Goal: Transaction & Acquisition: Complete application form

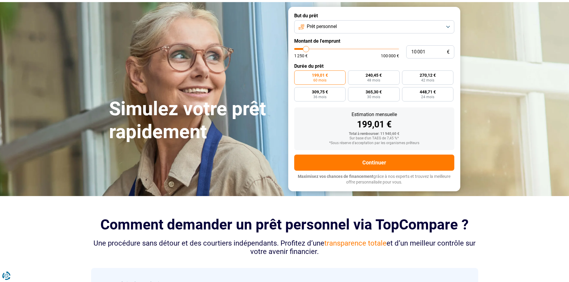
scroll to position [60, 0]
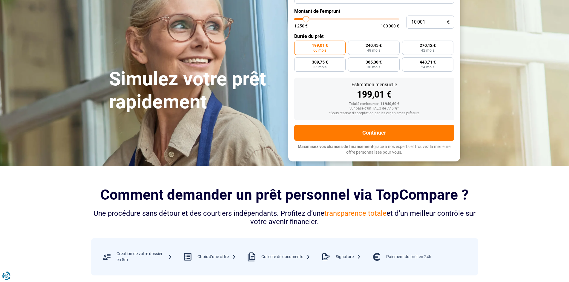
type input "16 500"
type input "16500"
type input "24 250"
type input "24250"
type input "35 500"
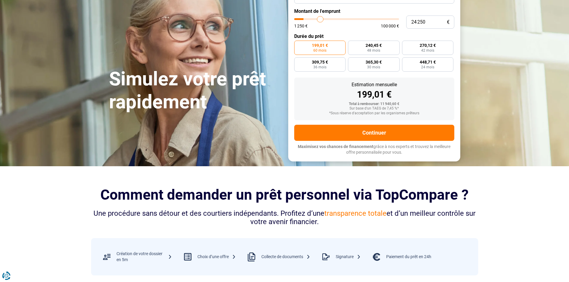
type input "35500"
type input "51 250"
type input "51250"
type input "65 000"
type input "65000"
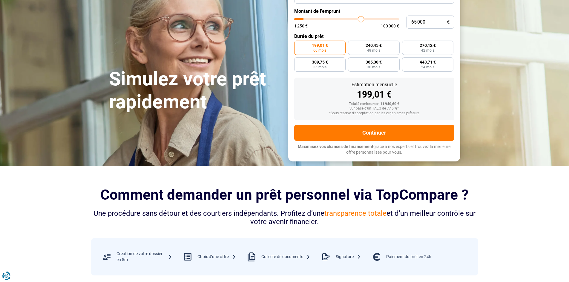
type input "76 750"
type input "76750"
type input "84 500"
type input "84500"
type input "89 750"
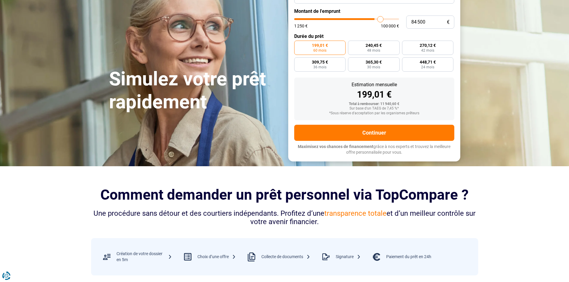
type input "89750"
type input "92 500"
type input "92500"
type input "93 250"
type input "93250"
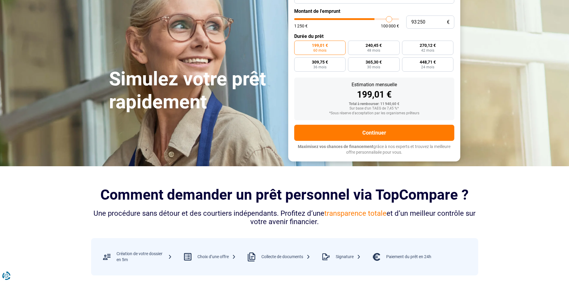
type input "94 000"
type input "94000"
type input "94 250"
drag, startPoint x: 305, startPoint y: 19, endPoint x: 391, endPoint y: 21, distance: 85.8
type input "94250"
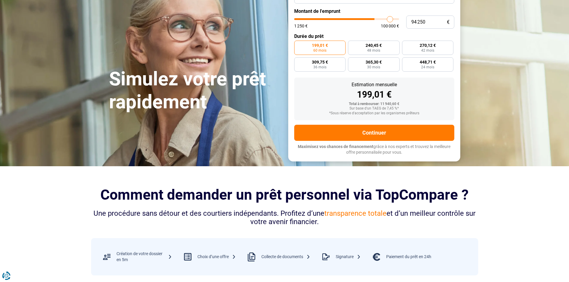
click at [390, 20] on input "range" at bounding box center [346, 19] width 105 height 2
radio input "false"
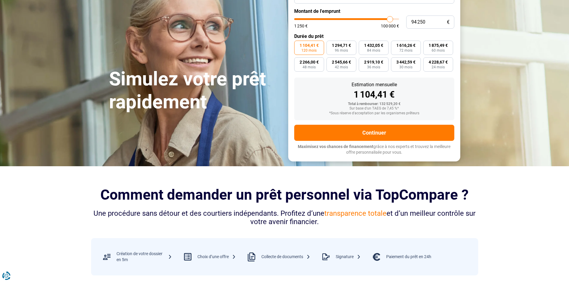
scroll to position [0, 0]
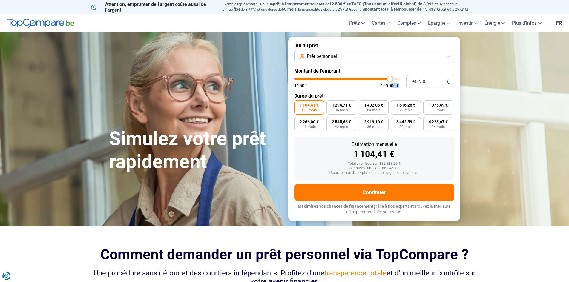
drag, startPoint x: 391, startPoint y: 83, endPoint x: 401, endPoint y: 83, distance: 9.9
click at [401, 83] on div "94 250 € 1 250 € 100 000 €" at bounding box center [374, 81] width 160 height 13
type input "96 500"
type input "96500"
type input "97 000"
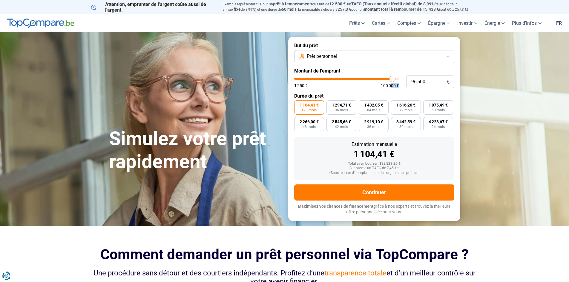
type input "97000"
type input "97 500"
type input "97500"
type input "99 000"
type input "99000"
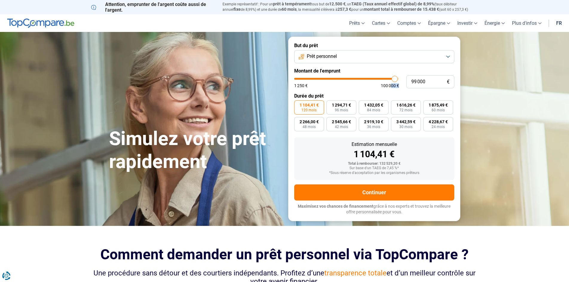
type input "99 500"
type input "99500"
type input "100 000"
drag, startPoint x: 391, startPoint y: 79, endPoint x: 399, endPoint y: 80, distance: 8.2
type input "100000"
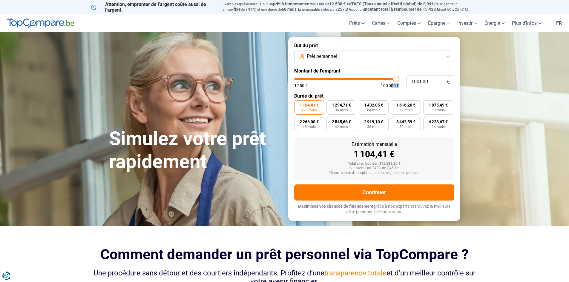
click at [399, 80] on input "range" at bounding box center [346, 79] width 105 height 2
type input "98 750"
type input "98750"
type input "97 250"
type input "97250"
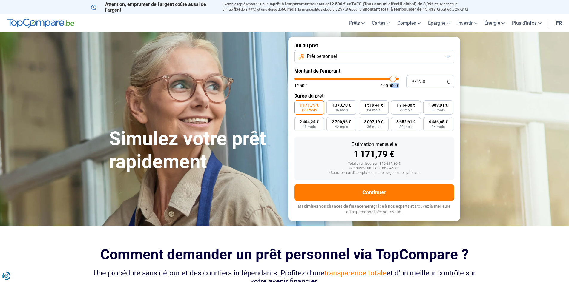
type input "95 750"
type input "95750"
type input "92 000"
type input "92000"
type input "88 750"
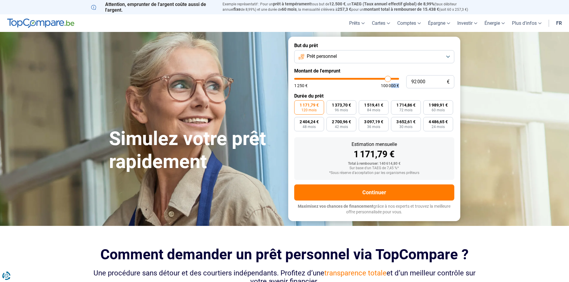
type input "88750"
type input "84 500"
type input "84500"
type input "80 750"
type input "80750"
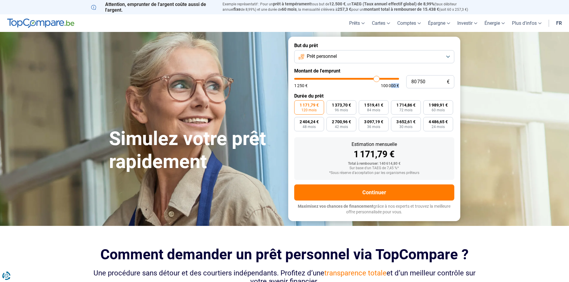
type input "78 750"
type input "78750"
type input "76 750"
type input "76750"
type input "76 500"
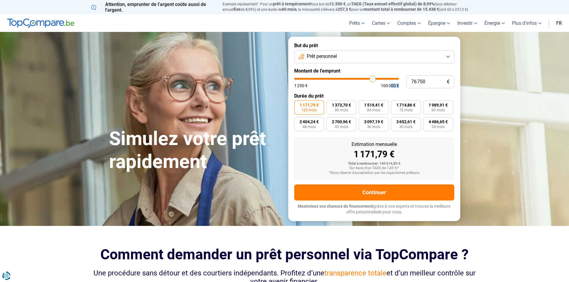
type input "76500"
type input "76 250"
type input "76250"
type input "75 750"
type input "75750"
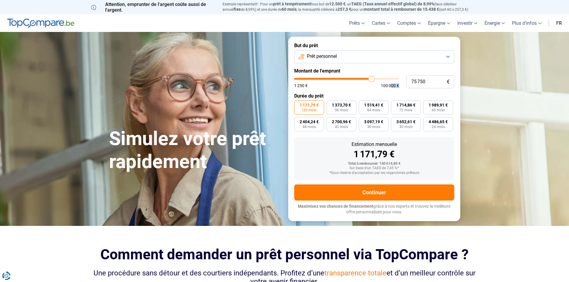
type input "75 500"
type input "75500"
type input "75 250"
drag, startPoint x: 396, startPoint y: 79, endPoint x: 371, endPoint y: 79, distance: 25.1
type input "75000"
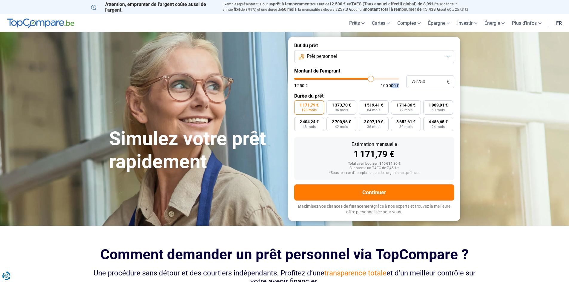
click at [371, 79] on input "range" at bounding box center [346, 79] width 105 height 2
type input "74 000"
type input "74000"
type input "73 750"
type input "73750"
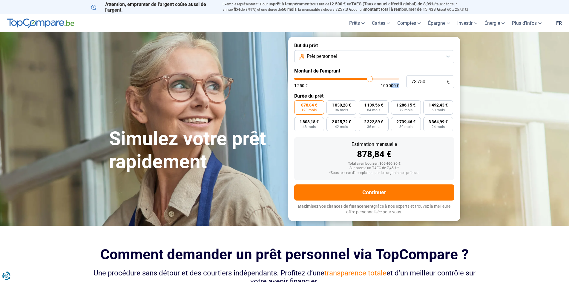
type input "73 250"
type input "73250"
type input "72 750"
type input "72750"
type input "72 000"
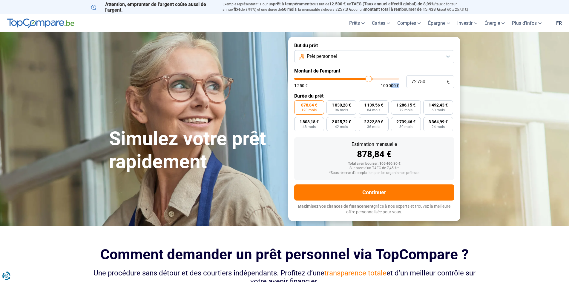
type input "72000"
type input "70 750"
type input "70750"
type input "69 750"
type input "69750"
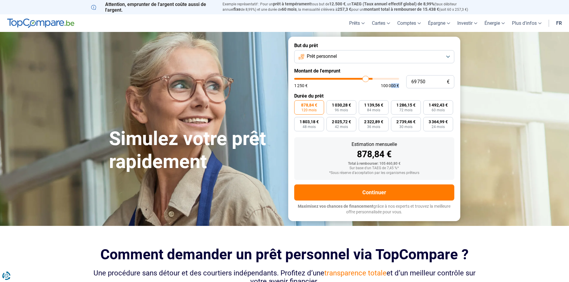
type input "69 000"
type input "69000"
type input "68 250"
type input "68250"
type input "68 000"
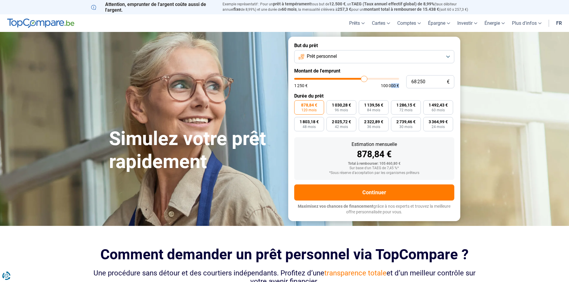
type input "68000"
type input "67 750"
type input "67750"
type input "67 500"
type input "67500"
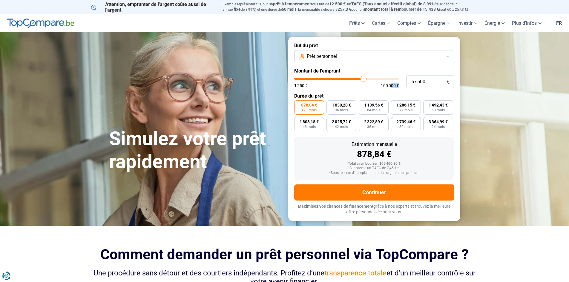
type input "67 250"
type input "67250"
type input "66 750"
type input "66750"
type input "66 250"
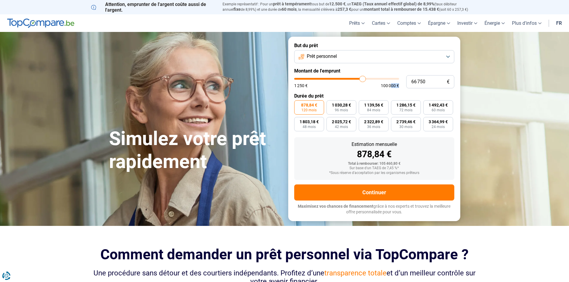
type input "66250"
type input "65 750"
type input "65750"
type input "65 250"
type input "65250"
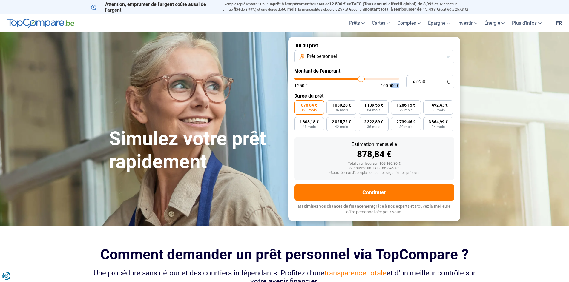
type input "64 750"
type input "64750"
type input "64 500"
type input "64500"
type input "63 750"
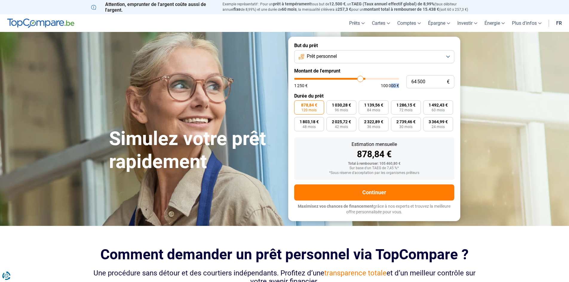
type input "63750"
type input "63 500"
type input "63500"
type input "62 500"
type input "62500"
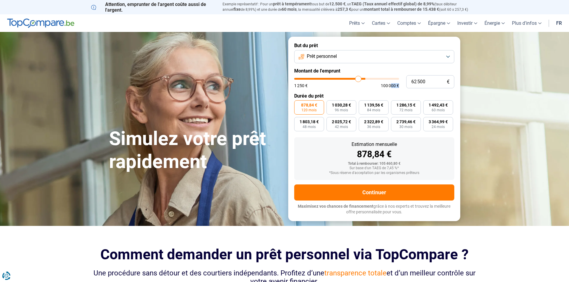
type input "62 250"
type input "62250"
type input "61 750"
type input "61750"
type input "61 500"
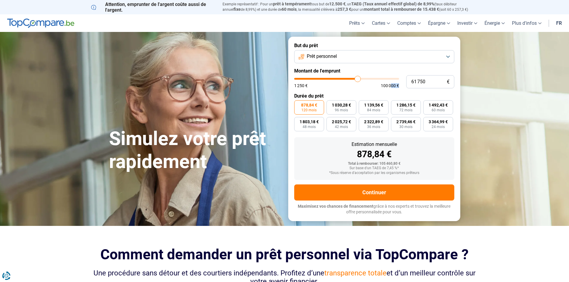
type input "61500"
type input "60 750"
type input "60750"
type input "60 500"
type input "60500"
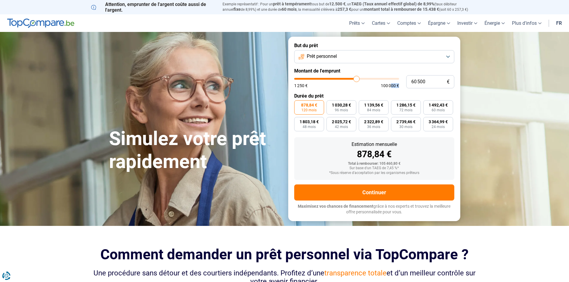
type input "60 000"
type input "60000"
type input "59 250"
type input "59250"
type input "59 000"
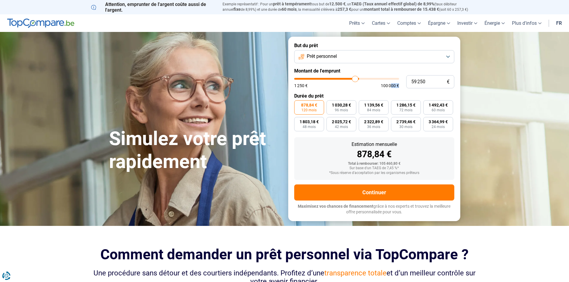
type input "59000"
type input "58 750"
type input "58750"
type input "58 000"
type input "58000"
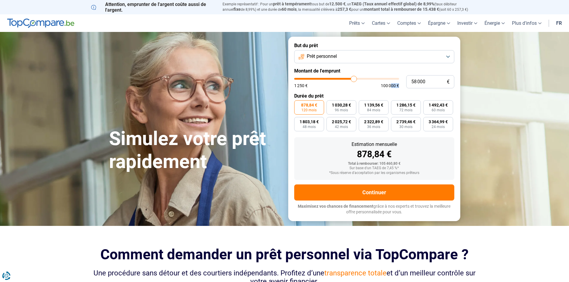
type input "57 750"
type input "57750"
type input "57 250"
type input "57250"
type input "57 000"
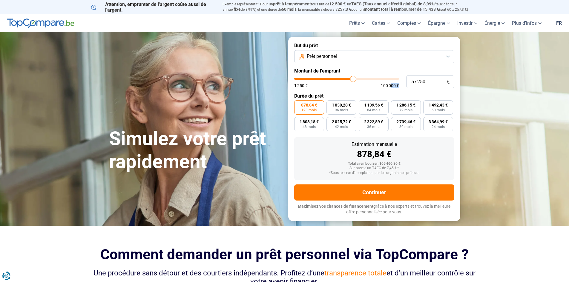
type input "57000"
type input "56 500"
type input "56500"
type input "56 250"
type input "56250"
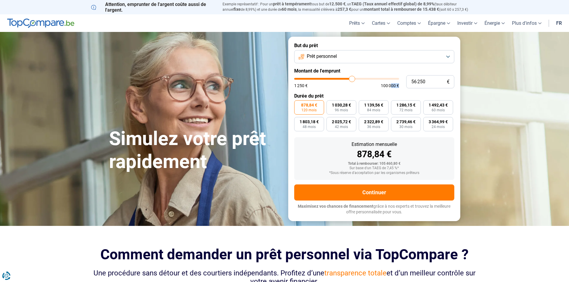
type input "56 000"
type input "56000"
type input "55 750"
type input "55750"
type input "55 500"
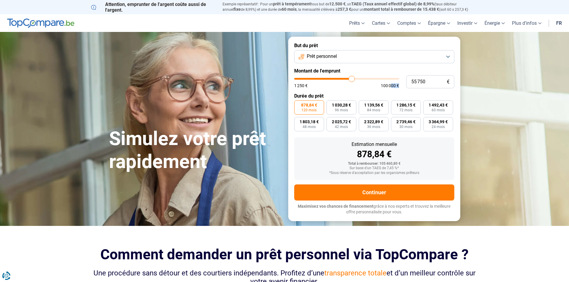
type input "55500"
type input "55 000"
type input "55000"
type input "54 500"
type input "54500"
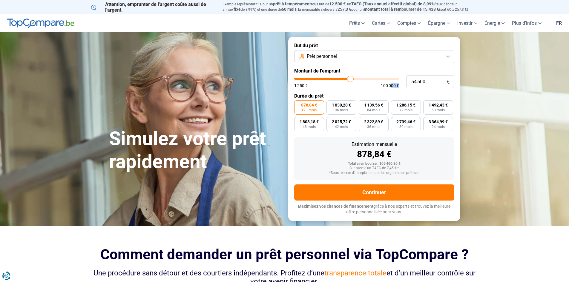
type input "54 250"
type input "54250"
type input "54 000"
type input "54000"
type input "53 500"
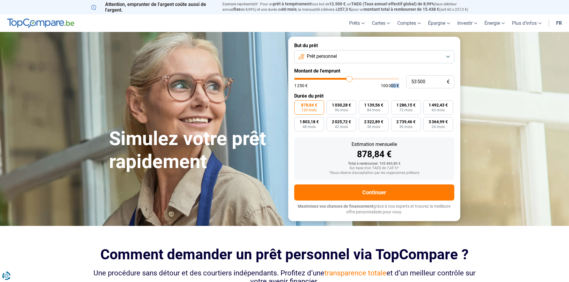
drag, startPoint x: 370, startPoint y: 78, endPoint x: 350, endPoint y: 79, distance: 20.3
type input "53500"
click at [350, 79] on input "range" at bounding box center [346, 79] width 105 height 2
click at [340, 59] on button "Prêt personnel" at bounding box center [374, 56] width 160 height 13
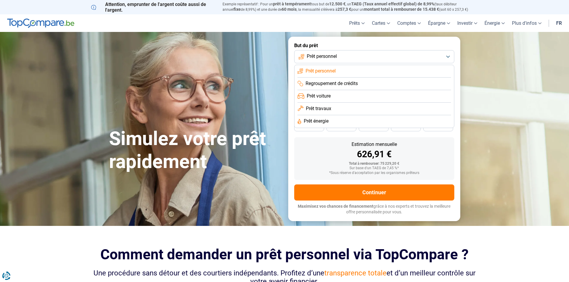
click at [330, 108] on span "Prêt travaux" at bounding box center [318, 108] width 25 height 7
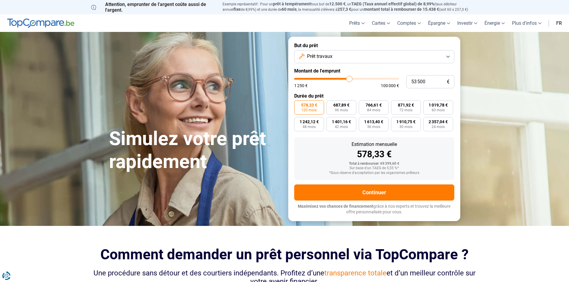
type input "54 750"
type input "54750"
type input "57 000"
type input "57000"
type input "60 500"
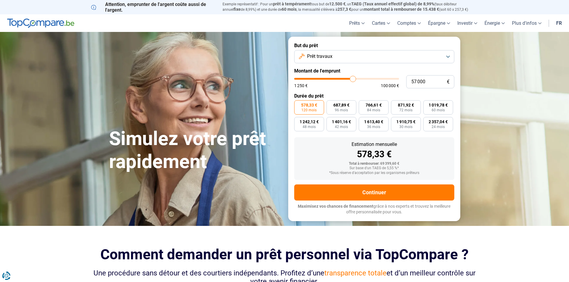
type input "60500"
type input "65 750"
type input "65750"
type input "72 500"
type input "72500"
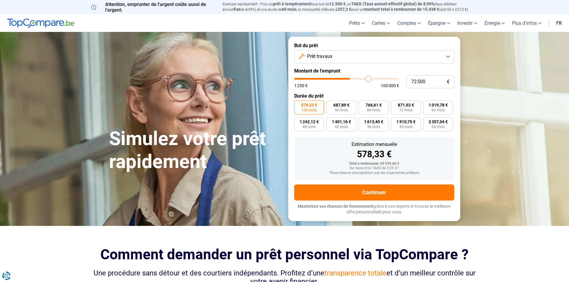
type input "79 500"
type input "79500"
type input "87 250"
type input "87250"
type input "94 500"
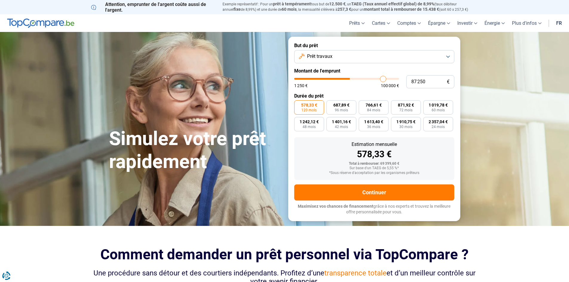
type input "94500"
type input "100 000"
drag, startPoint x: 350, startPoint y: 78, endPoint x: 408, endPoint y: 81, distance: 57.7
type input "100000"
click at [399, 80] on input "range" at bounding box center [346, 79] width 105 height 2
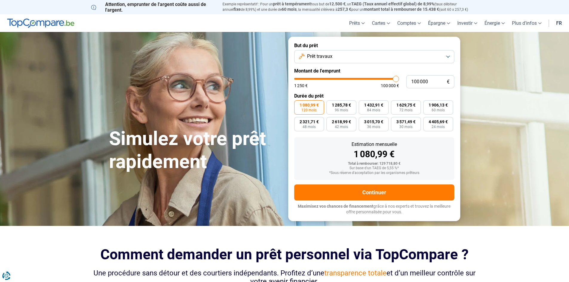
type input "98 500"
type input "98500"
type input "97 250"
type input "97250"
type input "95 500"
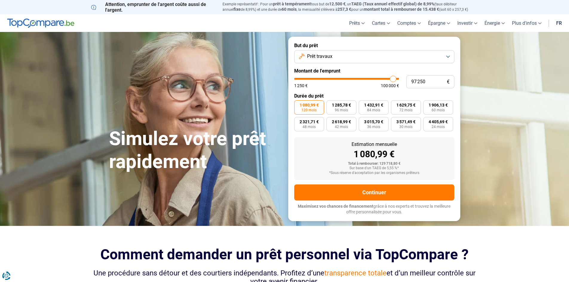
type input "95500"
type input "94 000"
type input "94000"
type input "92 750"
type input "92750"
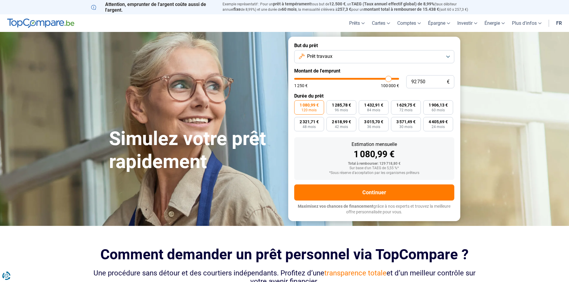
type input "91 750"
type input "91750"
type input "91 250"
type input "91250"
type input "91 000"
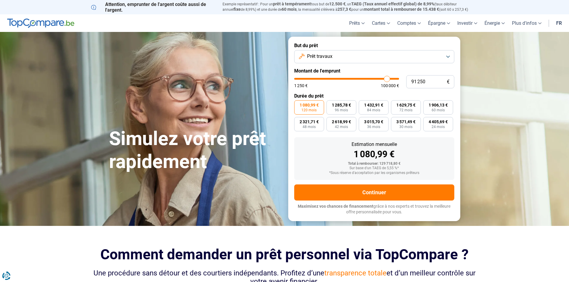
type input "91000"
type input "90 250"
type input "90250"
type input "90 000"
type input "90000"
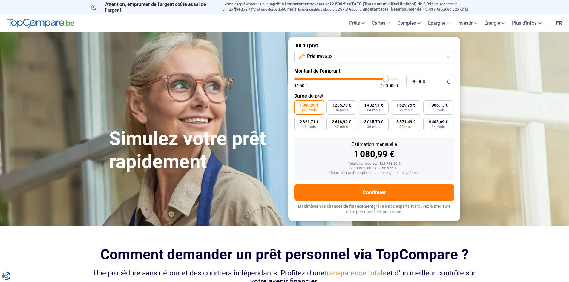
type input "89 500"
type input "89500"
type input "89 000"
type input "89000"
type input "88 750"
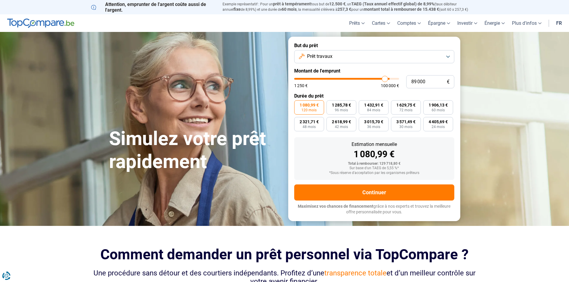
type input "88750"
type input "88 250"
drag, startPoint x: 395, startPoint y: 79, endPoint x: 371, endPoint y: 78, distance: 24.3
click at [371, 78] on input "range" at bounding box center [346, 79] width 105 height 2
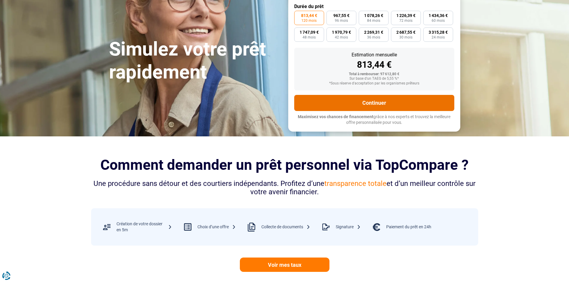
scroll to position [30, 0]
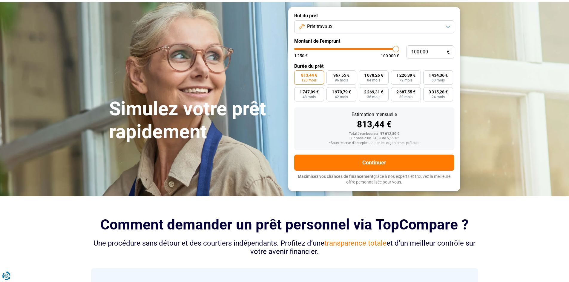
drag, startPoint x: 370, startPoint y: 48, endPoint x: 405, endPoint y: 50, distance: 34.8
click at [399, 48] on input "range" at bounding box center [346, 49] width 105 height 2
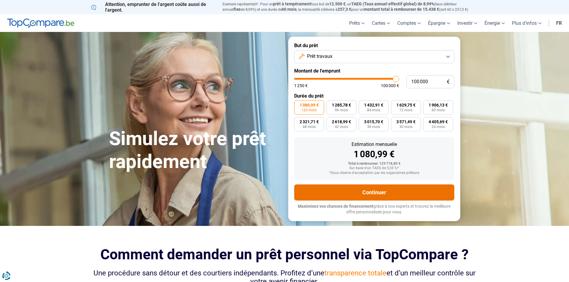
click at [371, 195] on button "Continuer" at bounding box center [374, 193] width 160 height 16
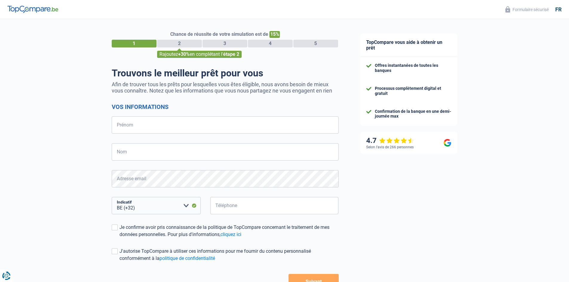
select select "32"
